Goal: Task Accomplishment & Management: Use online tool/utility

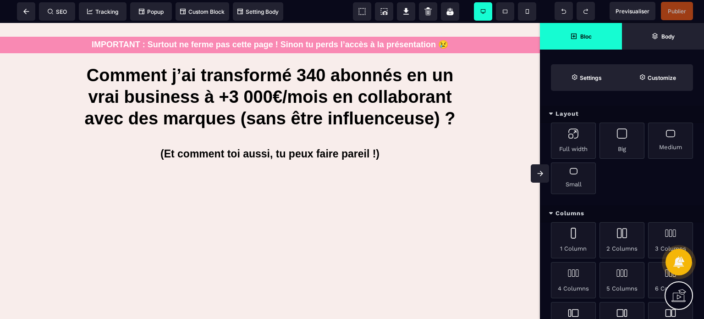
click at [535, 174] on span at bounding box center [540, 173] width 18 height 18
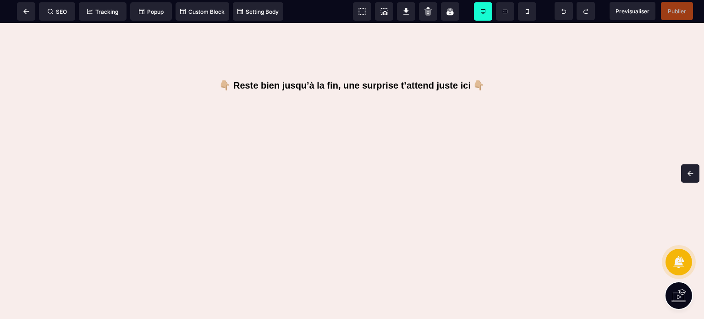
scroll to position [355, 0]
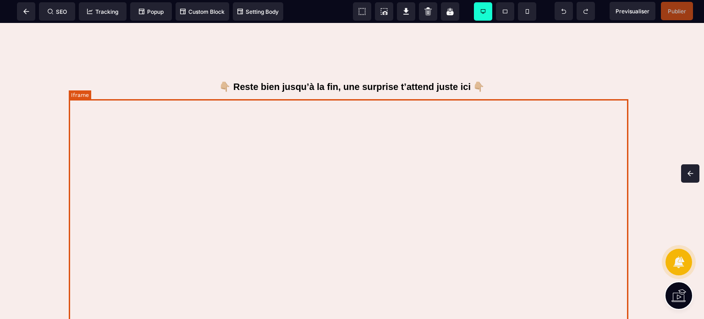
click at [74, 116] on div at bounding box center [352, 277] width 567 height 367
select select
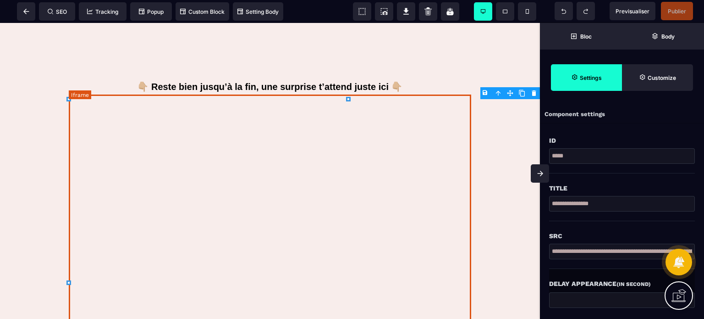
scroll to position [376, 0]
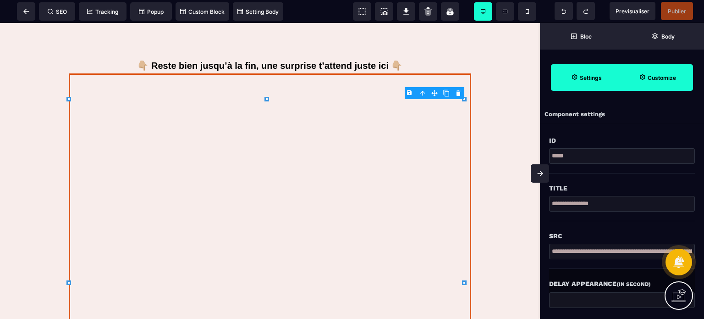
click at [673, 77] on strong "Customize" at bounding box center [662, 77] width 28 height 7
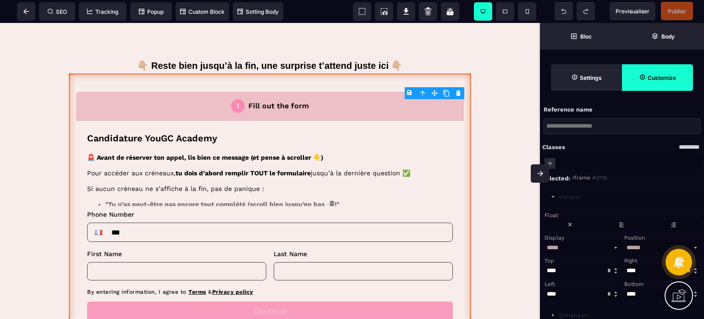
click at [601, 213] on div "Float" at bounding box center [621, 215] width 153 height 6
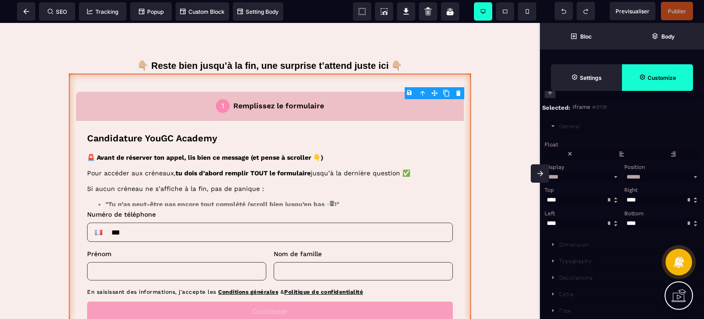
scroll to position [74, 0]
click at [580, 278] on div "Decorations" at bounding box center [576, 277] width 34 height 6
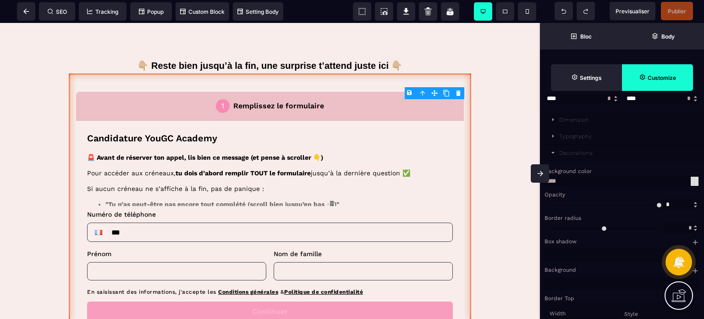
scroll to position [220, 0]
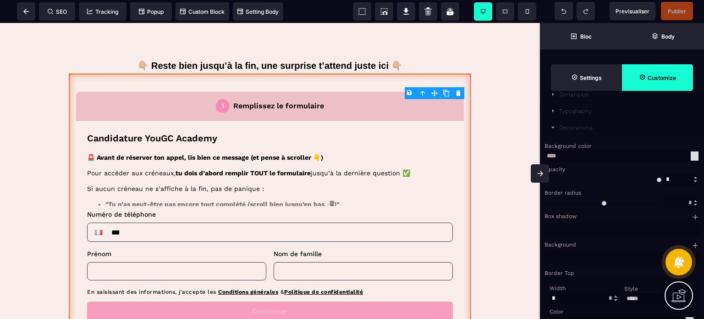
click at [694, 158] on div at bounding box center [695, 155] width 8 height 9
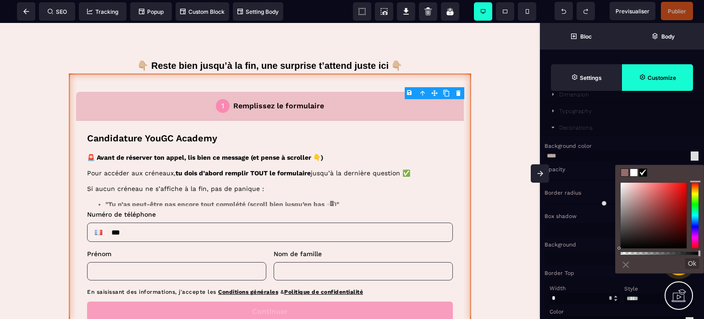
click at [625, 169] on span at bounding box center [624, 172] width 7 height 7
type input "*******"
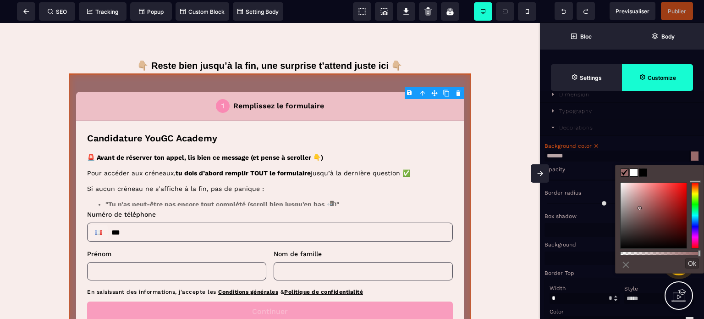
click at [578, 160] on input "*******" at bounding box center [622, 155] width 155 height 11
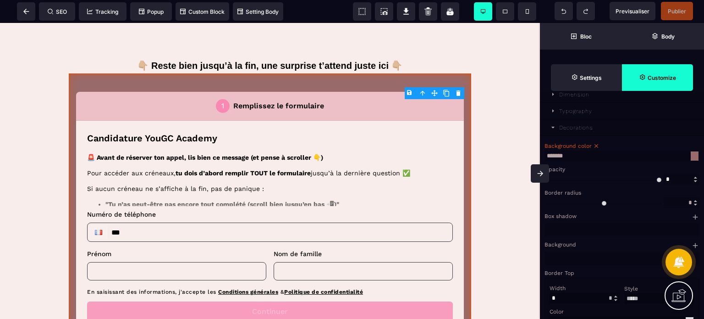
paste input "**********"
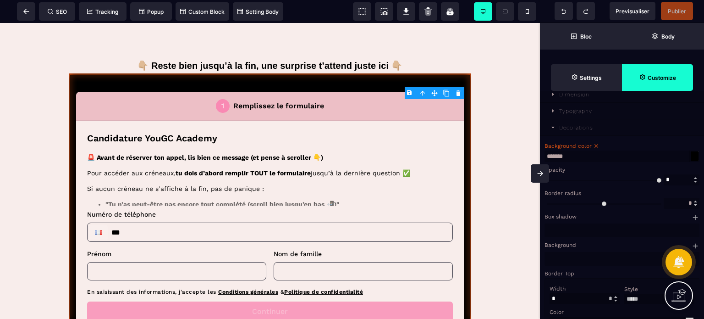
scroll to position [0, 0]
paste input "text"
type input "*******"
click at [631, 148] on div "Background color" at bounding box center [621, 146] width 153 height 6
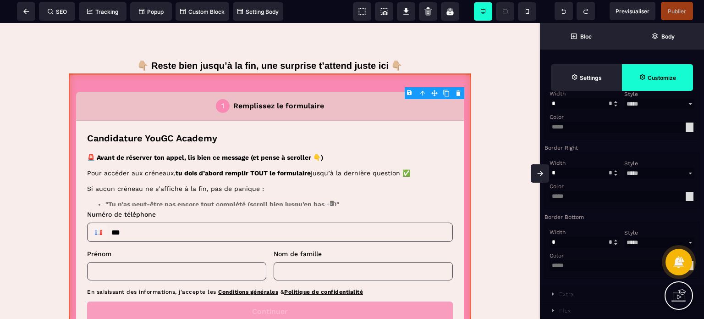
scroll to position [496, 0]
click at [537, 168] on span at bounding box center [540, 173] width 18 height 18
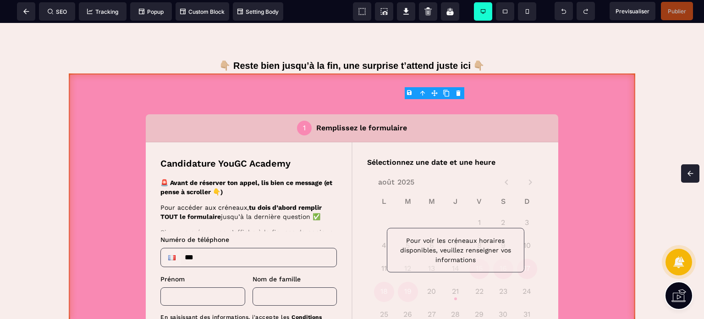
scroll to position [355, 0]
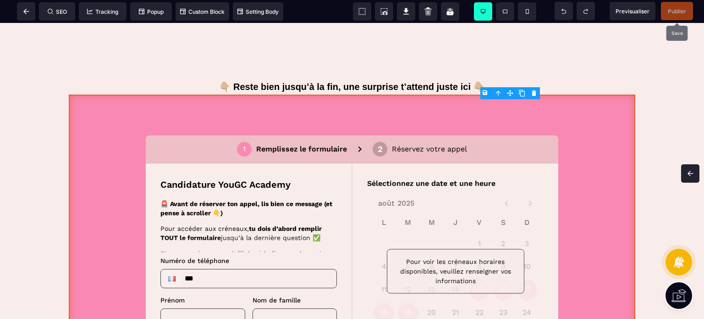
click at [686, 16] on span "Publier" at bounding box center [677, 11] width 32 height 18
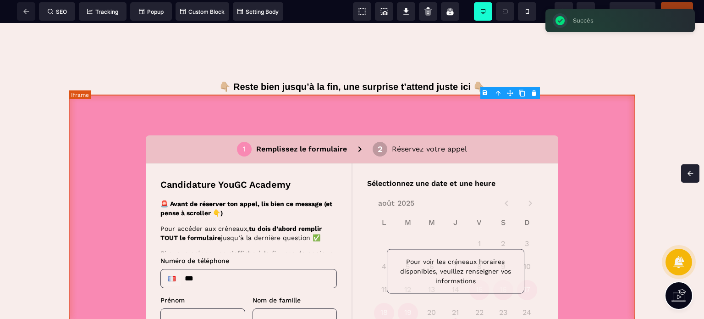
click at [424, 133] on div at bounding box center [352, 277] width 567 height 367
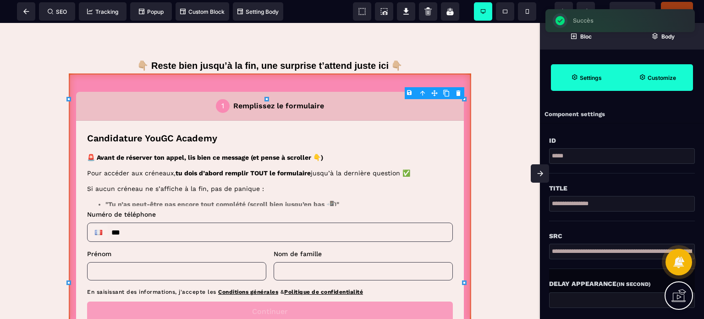
click at [643, 66] on span "Customize" at bounding box center [657, 77] width 71 height 27
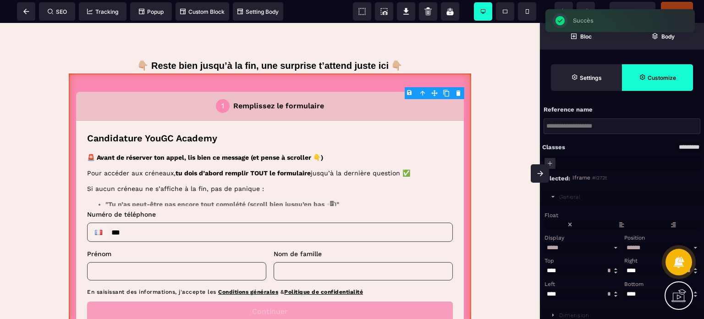
click at [604, 240] on div "Display" at bounding box center [581, 237] width 73 height 6
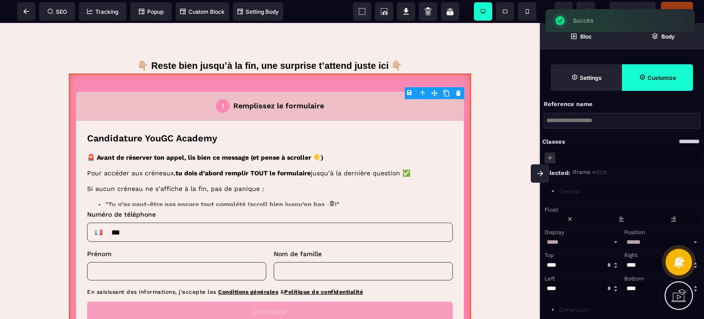
scroll to position [0, 0]
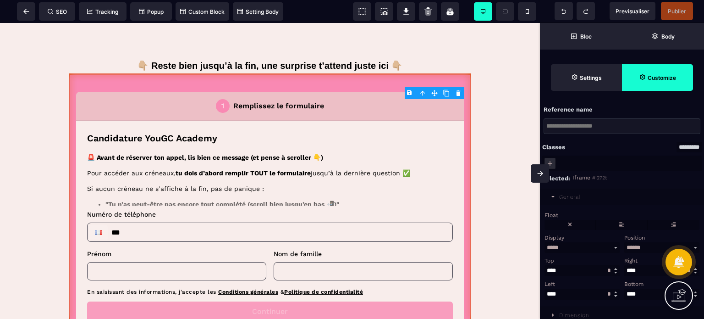
click at [577, 199] on div "General" at bounding box center [570, 196] width 22 height 6
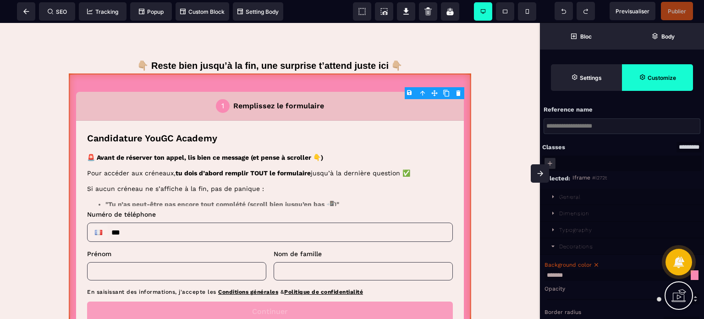
click at [616, 263] on div "Background color" at bounding box center [621, 264] width 153 height 6
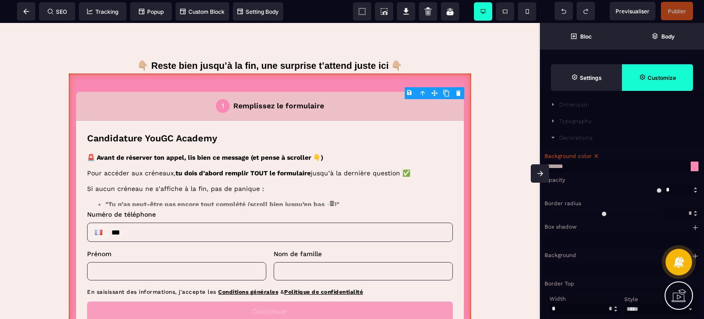
scroll to position [165, 0]
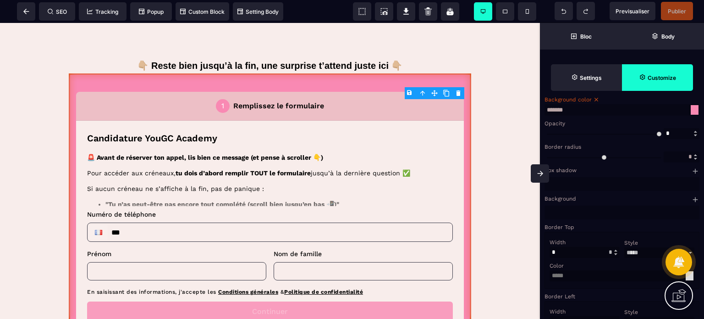
click at [618, 246] on div "Width * **" at bounding box center [584, 247] width 75 height 21
